Goal: Information Seeking & Learning: Find specific fact

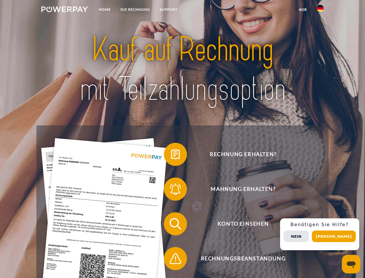
click at [64, 10] on img at bounding box center [64, 9] width 47 height 6
click at [320, 10] on img at bounding box center [320, 8] width 7 height 7
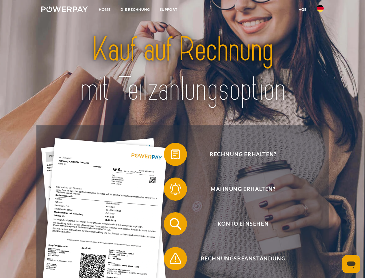
click at [303, 10] on link "agb" at bounding box center [303, 9] width 18 height 10
click at [171, 155] on span at bounding box center [166, 154] width 29 height 29
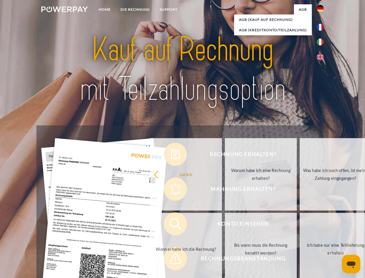
click at [171, 190] on div "Rechnung erhalten? Mahnung erhalten? Konto einsehen" at bounding box center [182, 240] width 292 height 231
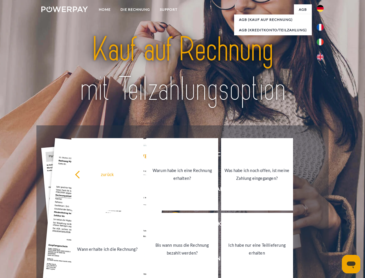
click at [171, 225] on link "Bis wann muss die Rechnung bezahlt werden?" at bounding box center [182, 248] width 72 height 72
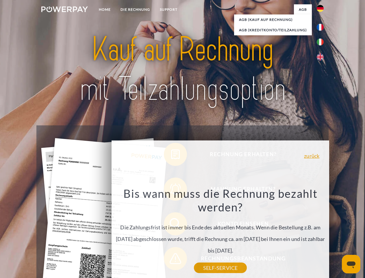
click at [171, 259] on div "Bis wann muss die Rechnung bezahlt werden? Die Zahlungsfrist ist immer bis Ende…" at bounding box center [220, 226] width 211 height 81
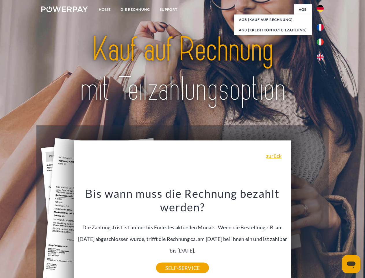
click at [322, 234] on div "Rechnung erhalten? Mahnung erhalten? Konto einsehen" at bounding box center [182, 240] width 292 height 231
click at [308, 235] on span "Konto einsehen" at bounding box center [243, 223] width 142 height 23
click at [336, 236] on header "Home DIE RECHNUNG SUPPORT" at bounding box center [182, 199] width 365 height 399
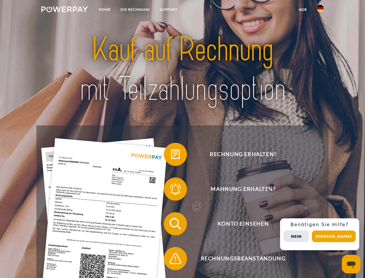
click at [64, 10] on img at bounding box center [64, 9] width 47 height 6
click at [320, 10] on img at bounding box center [320, 8] width 7 height 7
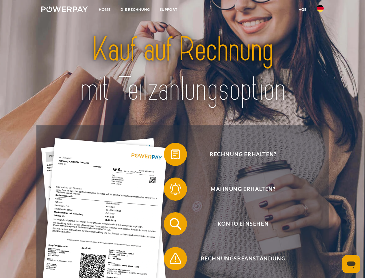
click at [303, 10] on link "agb" at bounding box center [303, 9] width 18 height 10
click at [171, 155] on span at bounding box center [166, 154] width 29 height 29
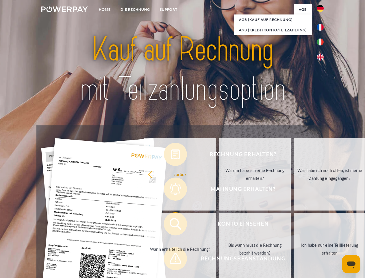
click at [171, 190] on div "Rechnung erhalten? Mahnung erhalten? Konto einsehen" at bounding box center [182, 240] width 292 height 231
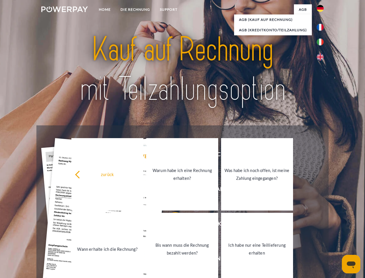
click at [171, 225] on link "Bis wann muss die Rechnung bezahlt werden?" at bounding box center [182, 248] width 72 height 72
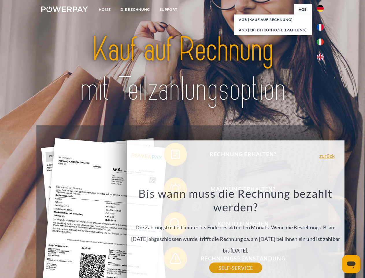
click at [171, 259] on div "Bis wann muss die Rechnung bezahlt werden? Die Zahlungsfrist ist immer bis Ende…" at bounding box center [235, 226] width 211 height 81
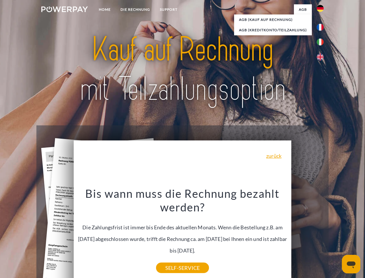
click at [322, 234] on div "Rechnung erhalten? Mahnung erhalten? Konto einsehen" at bounding box center [182, 240] width 292 height 231
click at [308, 235] on span "Konto einsehen" at bounding box center [243, 223] width 142 height 23
click at [336, 236] on header "Home DIE RECHNUNG SUPPORT" at bounding box center [182, 199] width 365 height 399
